Goal: Navigation & Orientation: Find specific page/section

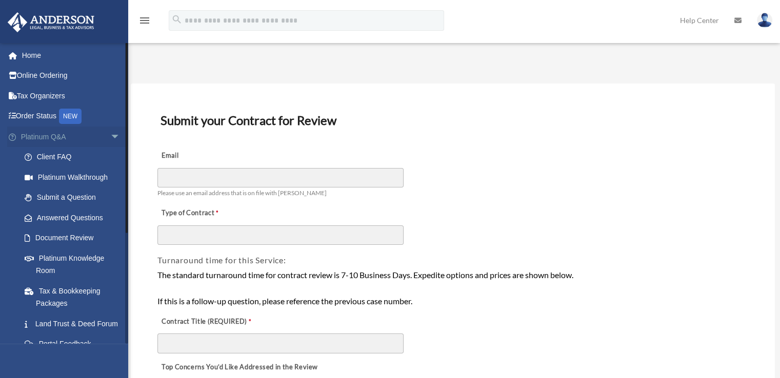
click at [110, 139] on span "arrow_drop_down" at bounding box center [120, 137] width 21 height 21
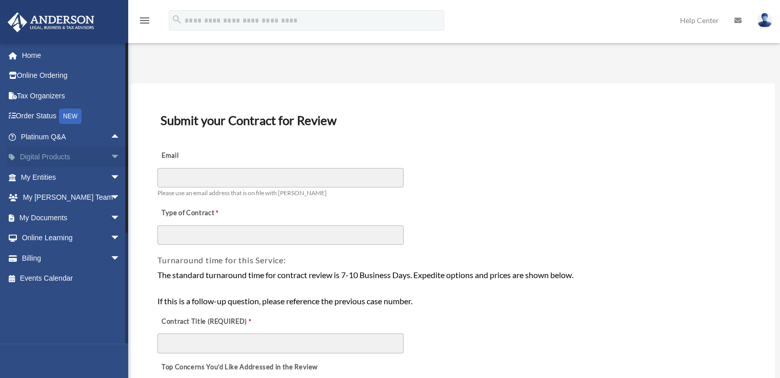
click at [110, 156] on span "arrow_drop_down" at bounding box center [120, 157] width 21 height 21
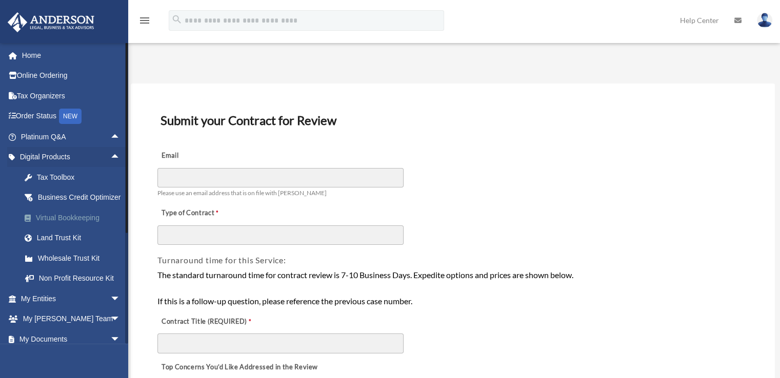
click at [64, 225] on div "Virtual Bookkeeping" at bounding box center [79, 218] width 87 height 13
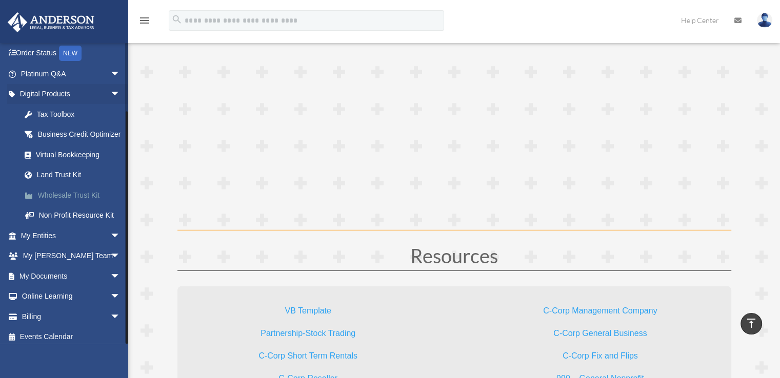
scroll to position [81, 0]
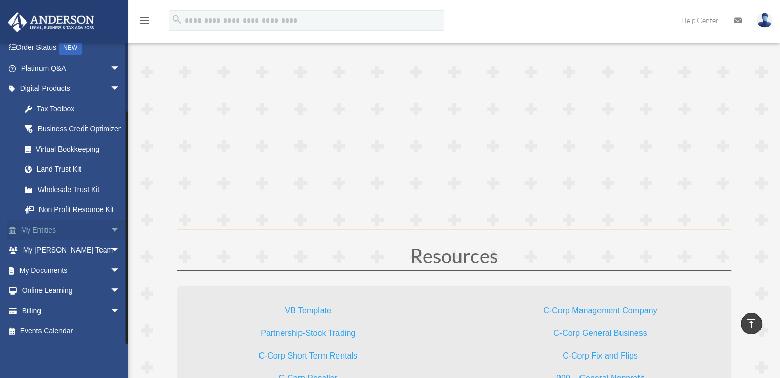
click at [112, 231] on span "arrow_drop_down" at bounding box center [120, 230] width 21 height 21
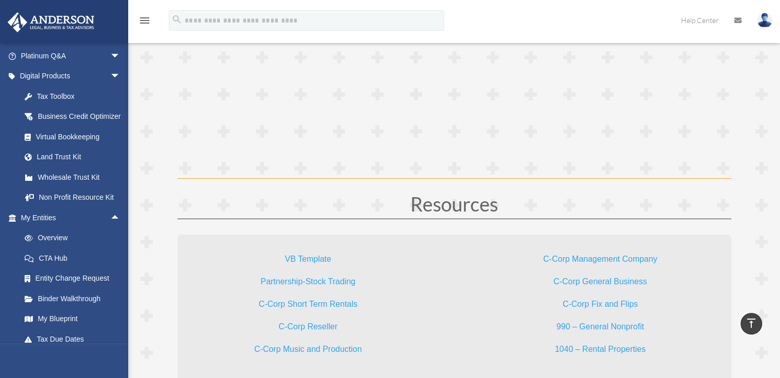
scroll to position [2974, 0]
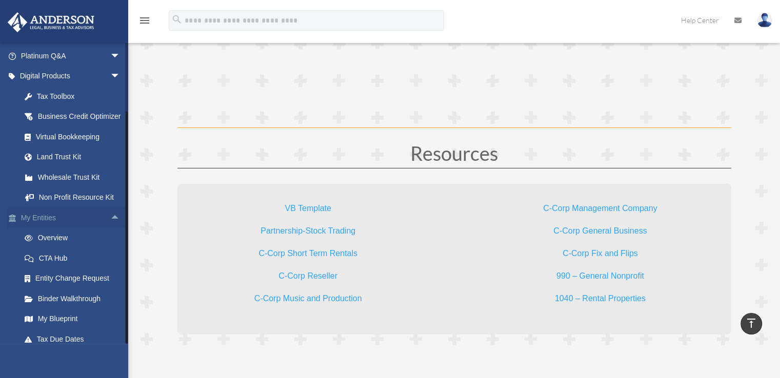
click at [111, 228] on span "arrow_drop_up" at bounding box center [120, 218] width 21 height 21
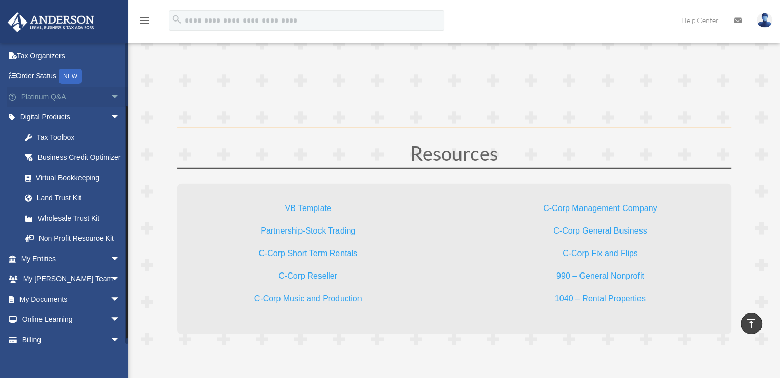
scroll to position [0, 0]
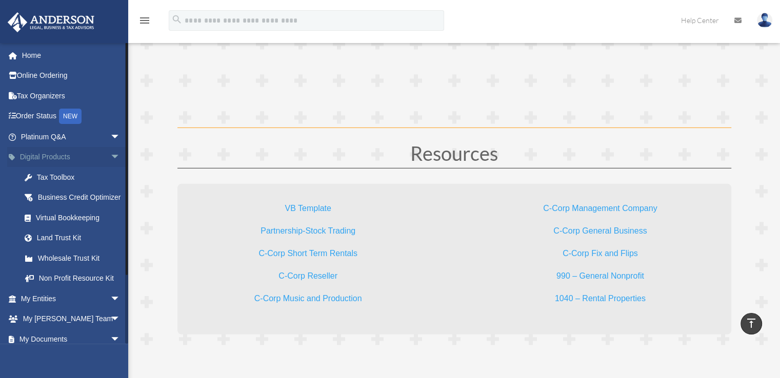
click at [110, 159] on span "arrow_drop_down" at bounding box center [120, 157] width 21 height 21
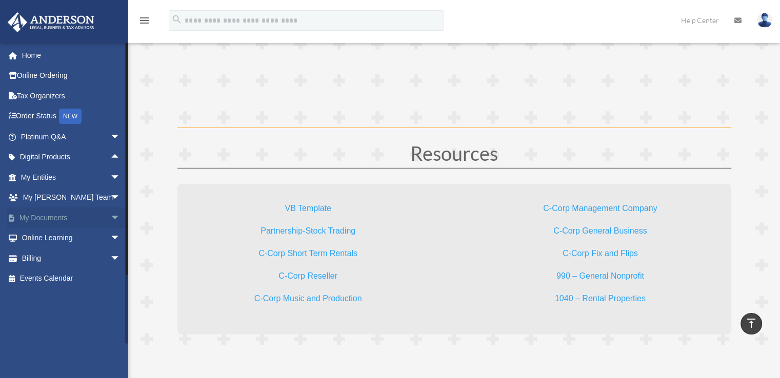
click at [110, 214] on span "arrow_drop_down" at bounding box center [120, 218] width 21 height 21
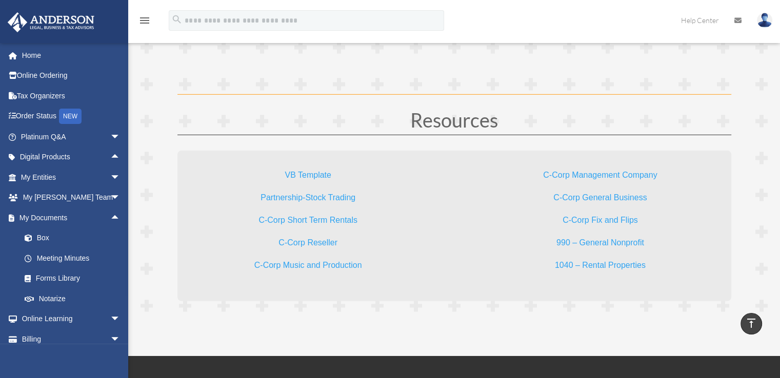
scroll to position [3025, 0]
